Goal: Navigation & Orientation: Find specific page/section

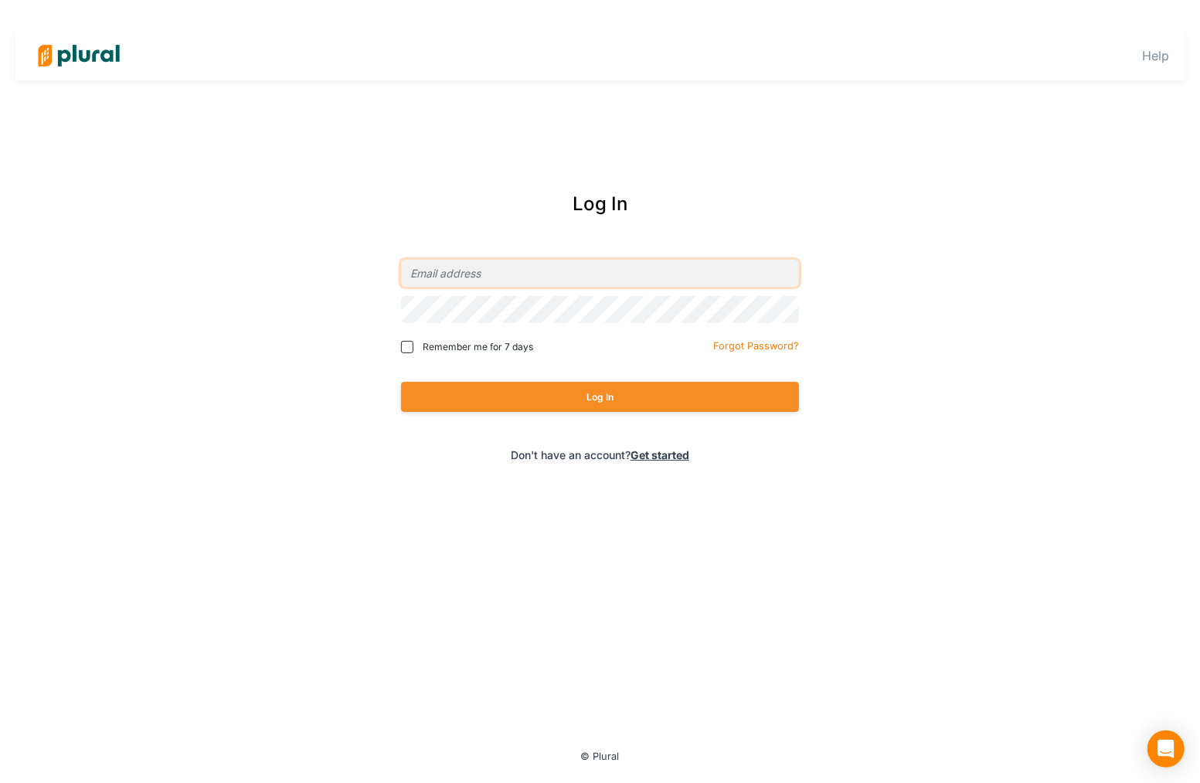
type input "[EMAIL_ADDRESS][PERSON_NAME][DOMAIN_NAME]"
click at [620, 378] on div "Log In" at bounding box center [600, 396] width 398 height 61
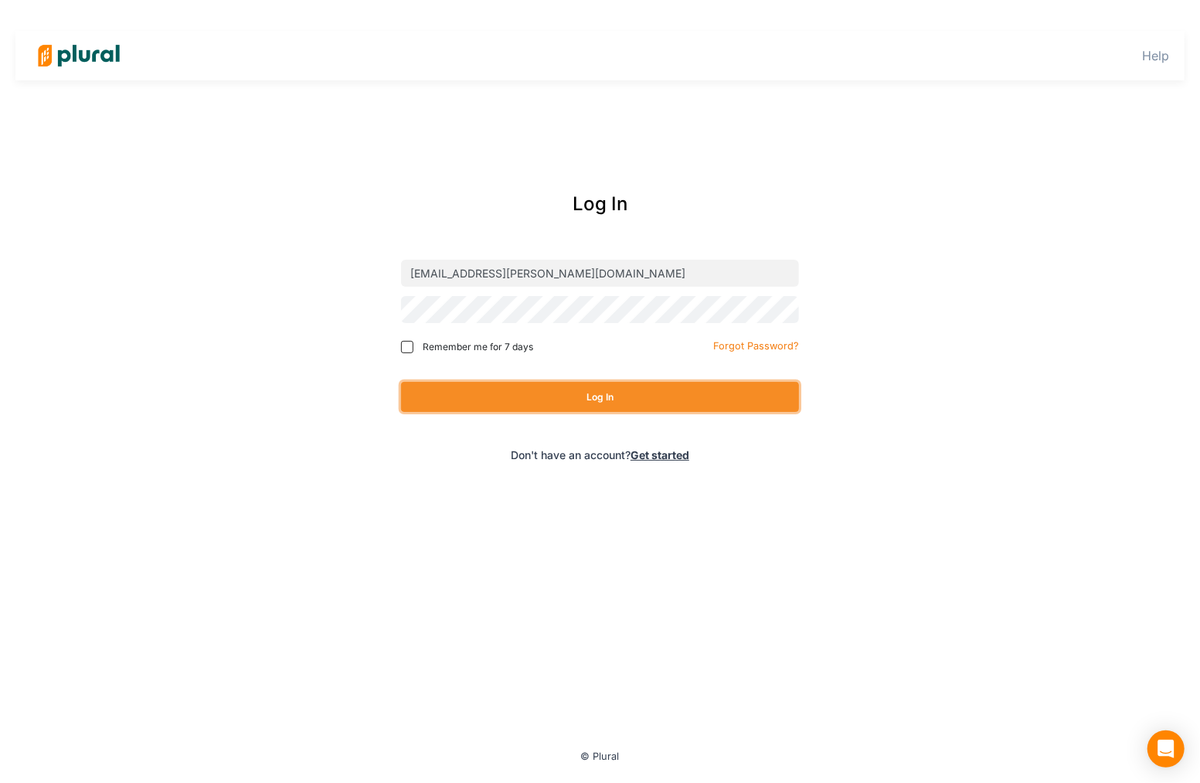
click at [610, 402] on button "Log In" at bounding box center [600, 397] width 398 height 30
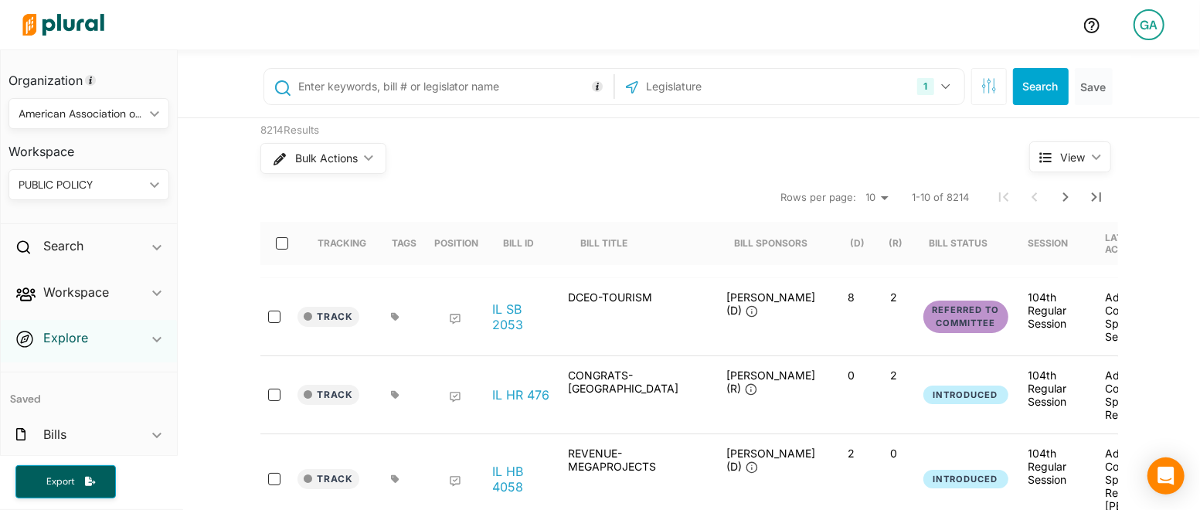
click at [66, 337] on h2 "Explore" at bounding box center [65, 337] width 45 height 17
